Goal: Navigation & Orientation: Understand site structure

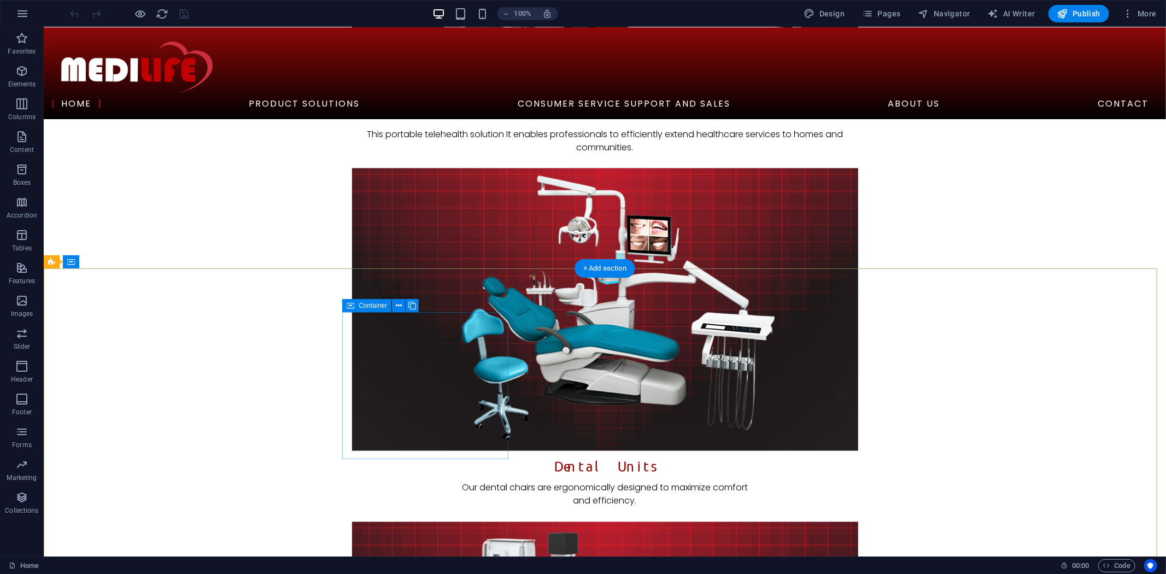
scroll to position [1128, 0]
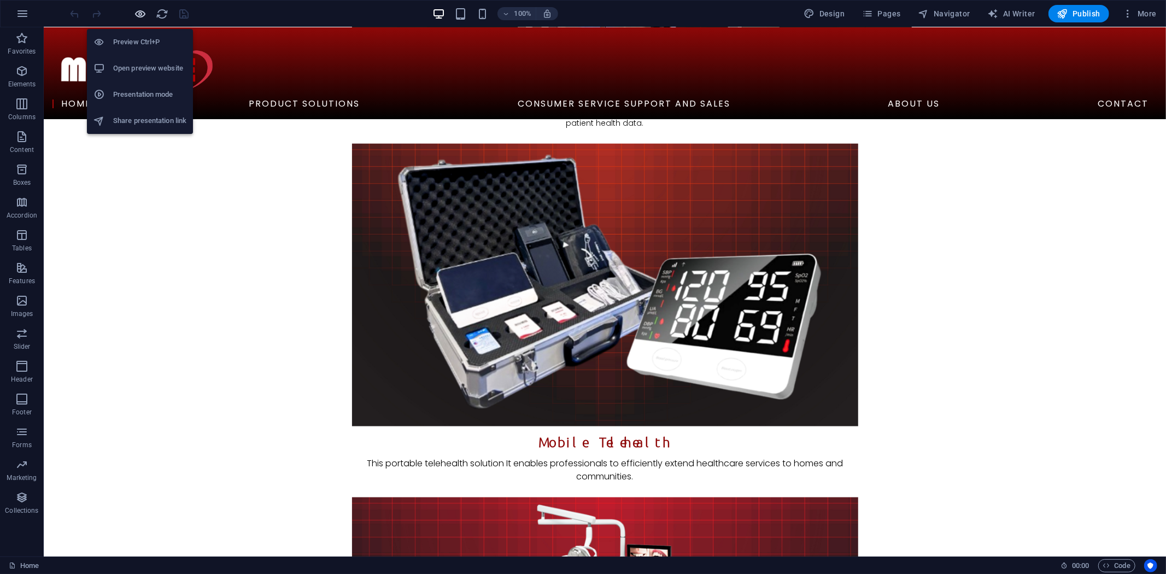
drag, startPoint x: 143, startPoint y: 14, endPoint x: 354, endPoint y: 39, distance: 212.4
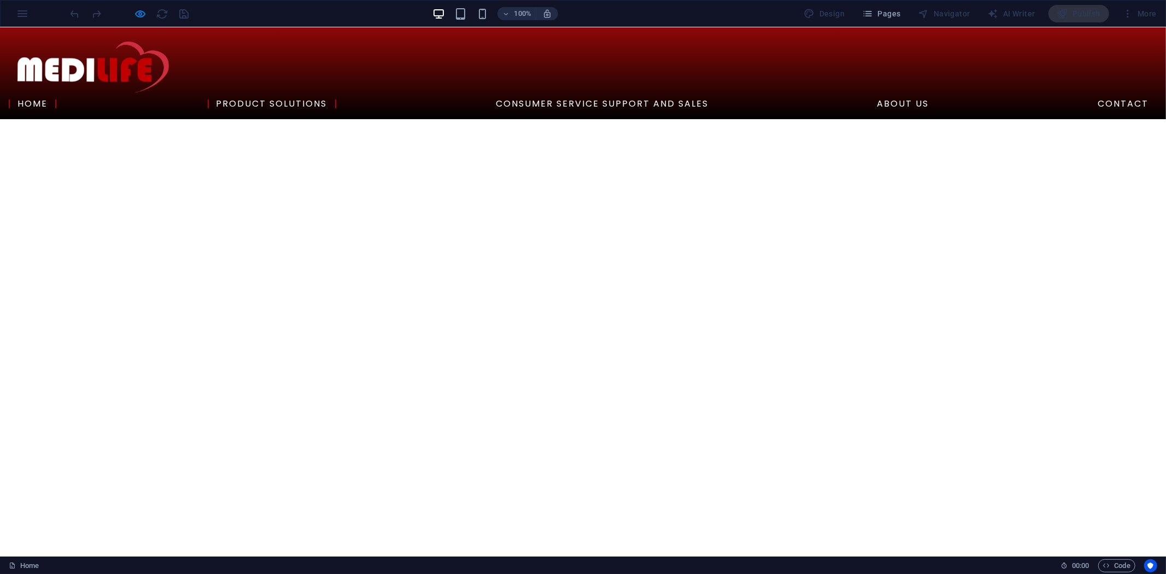
click at [336, 99] on link "Product solutions" at bounding box center [272, 103] width 128 height 9
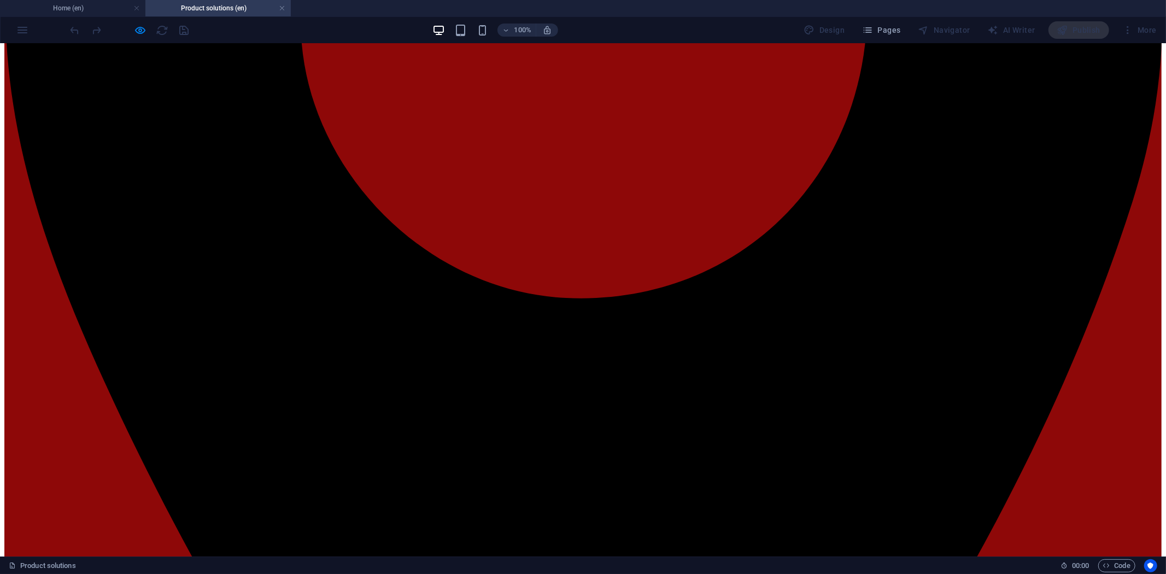
scroll to position [632, 0]
click at [283, 9] on link at bounding box center [282, 8] width 7 height 10
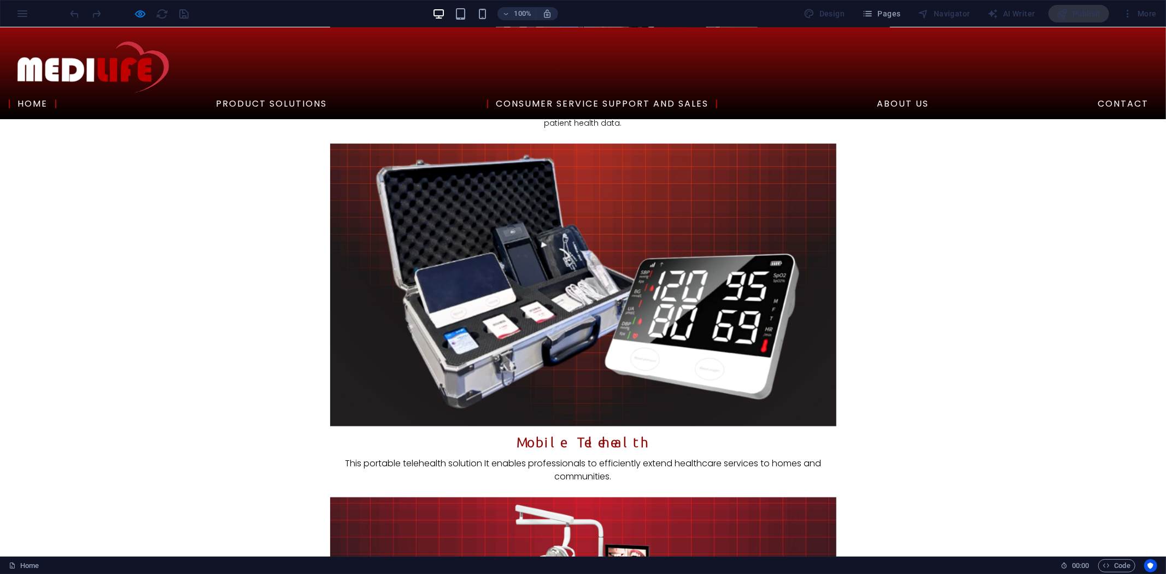
click at [701, 99] on link "Consumer Service Support and Sales" at bounding box center [602, 103] width 230 height 9
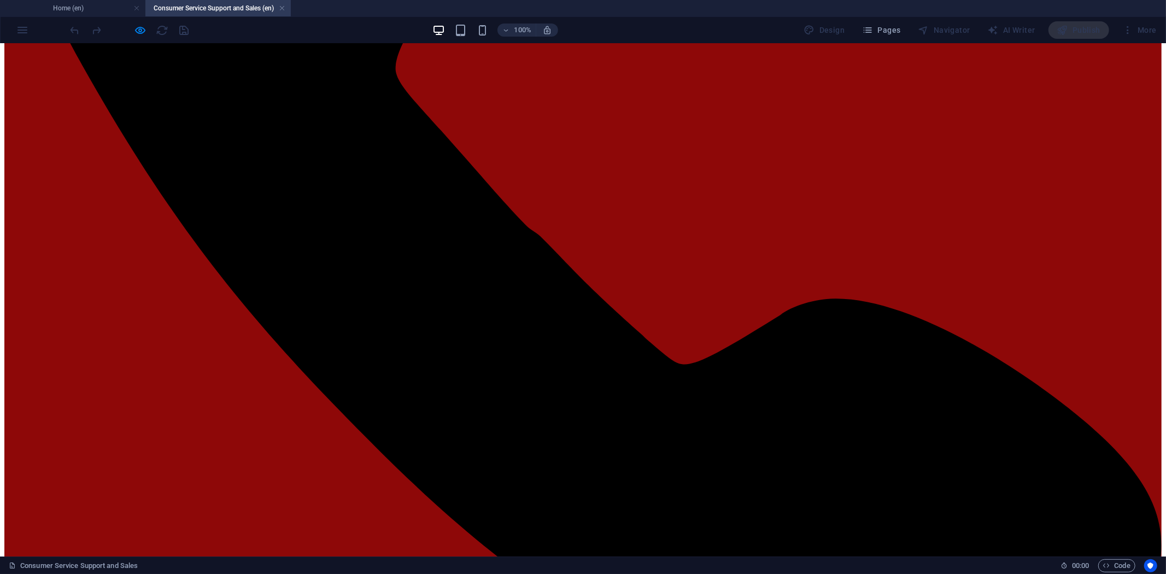
scroll to position [1837, 0]
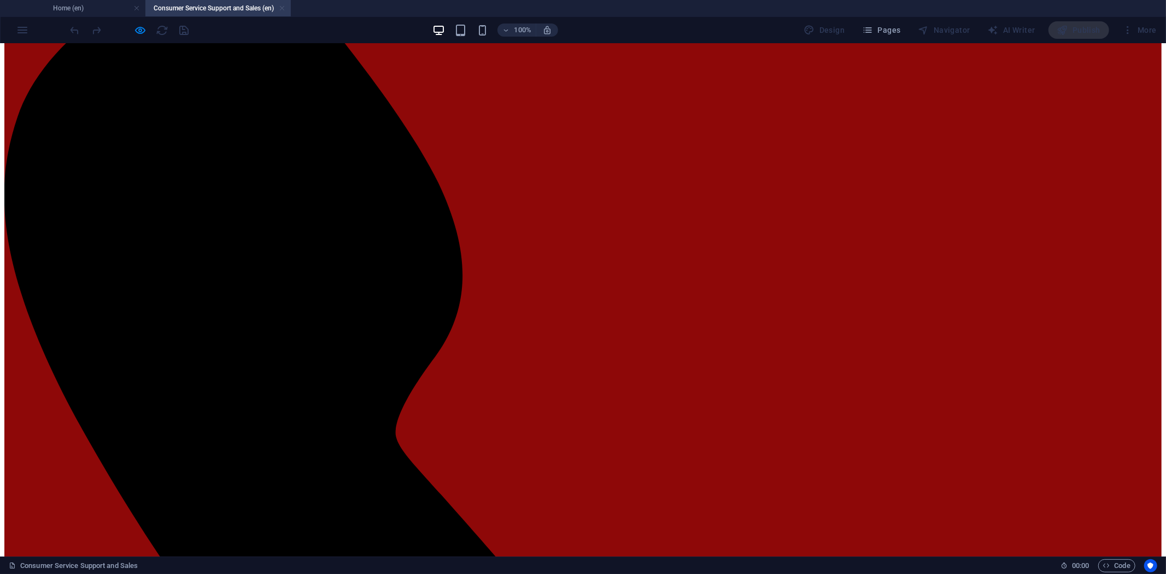
click at [281, 11] on link at bounding box center [282, 8] width 7 height 10
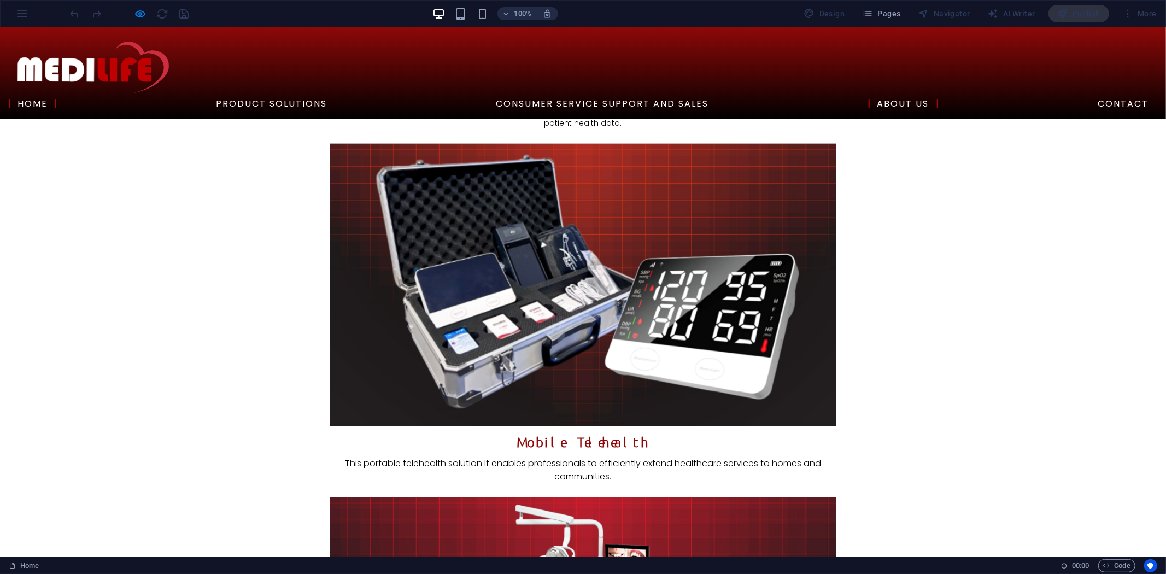
click at [938, 99] on link "About Us" at bounding box center [902, 103] width 69 height 9
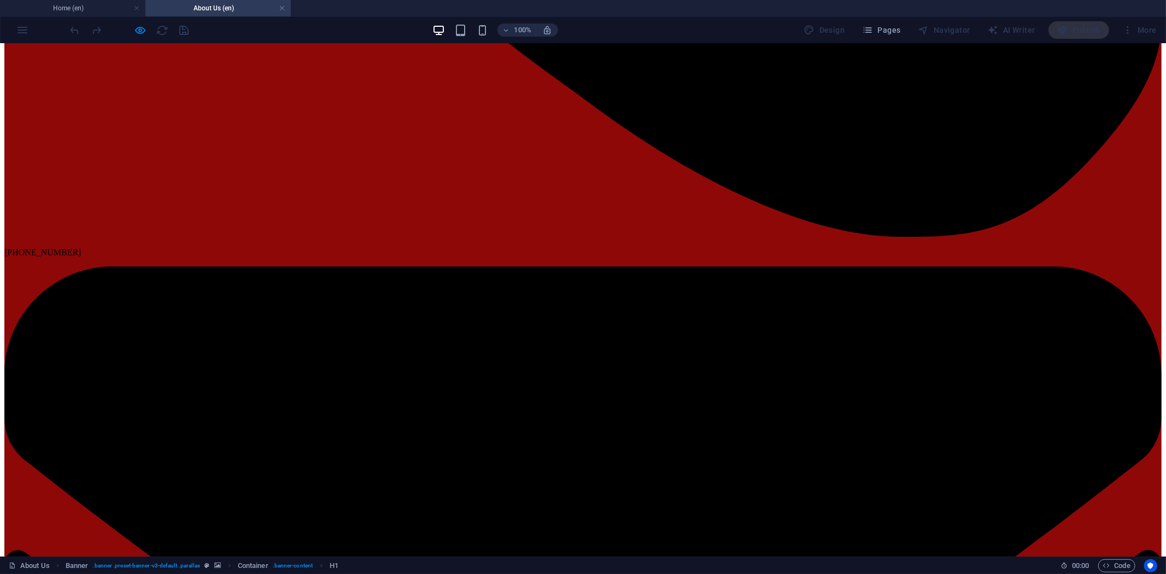
scroll to position [2735, 0]
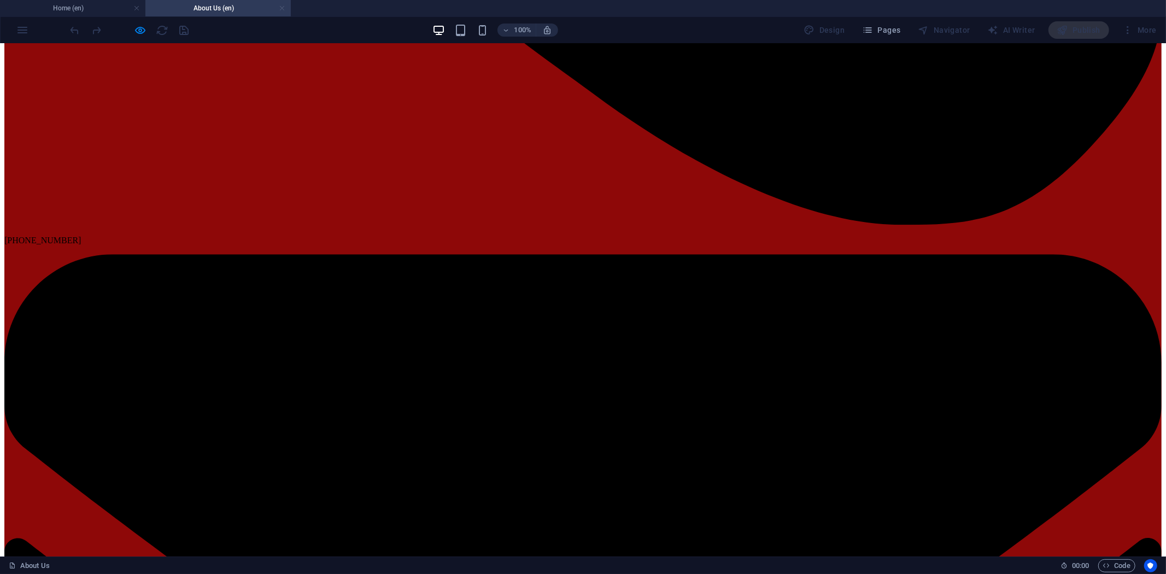
click at [281, 7] on link at bounding box center [282, 8] width 7 height 10
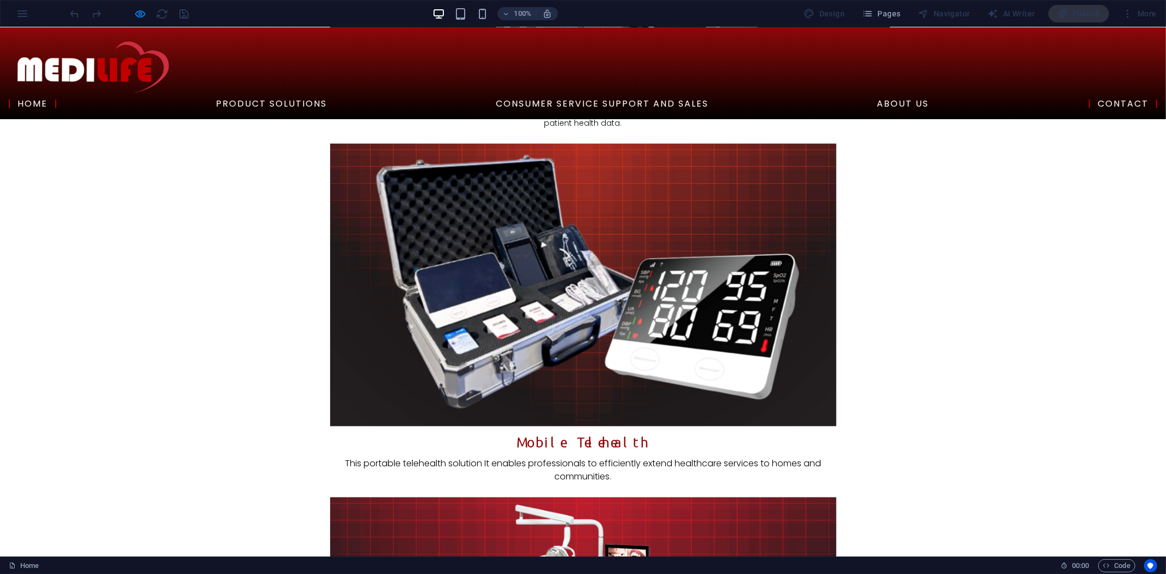
click at [1089, 99] on link "Contact" at bounding box center [1123, 103] width 68 height 9
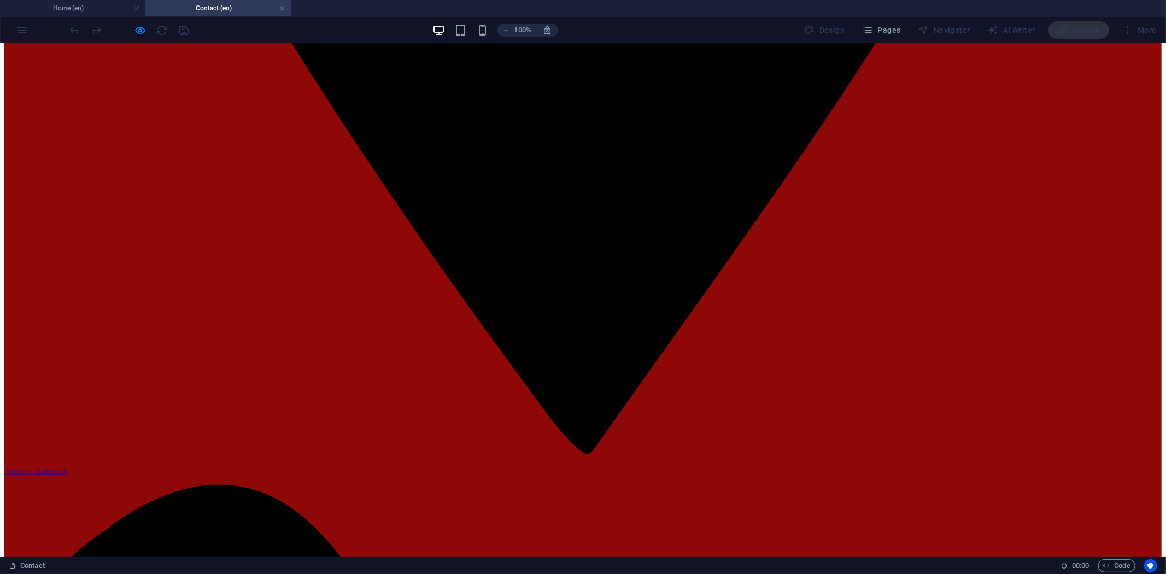
scroll to position [1335, 0]
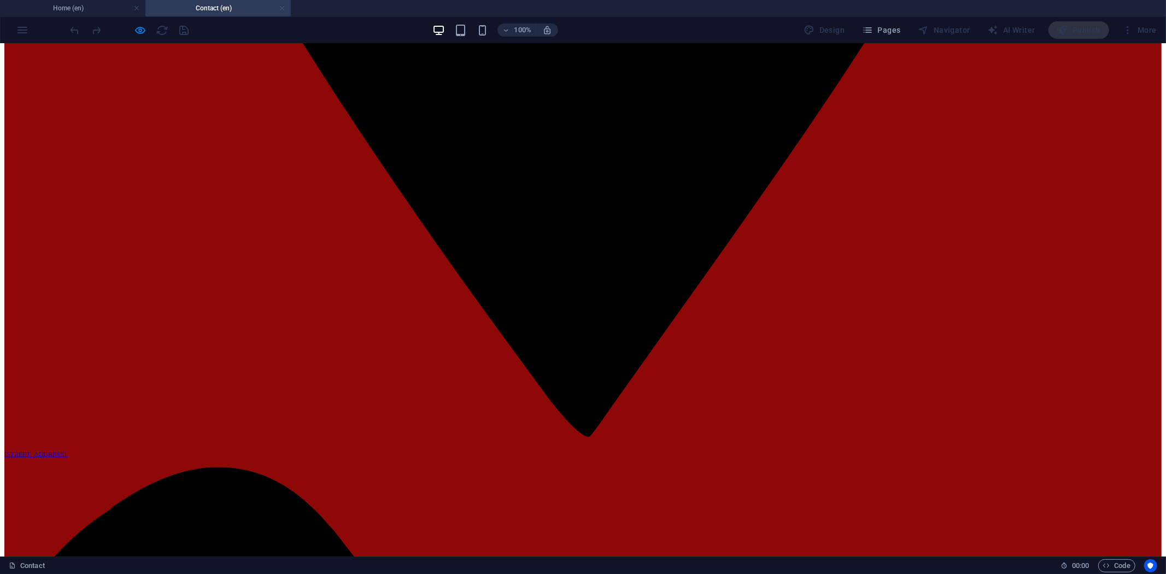
click at [281, 8] on link at bounding box center [282, 8] width 7 height 10
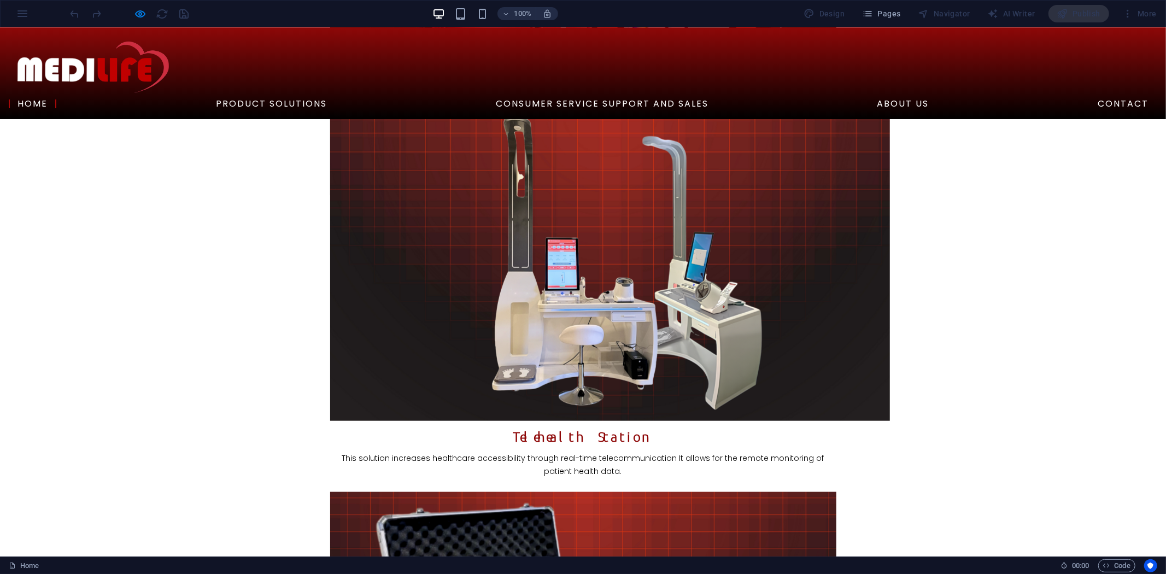
scroll to position [824, 0]
